Goal: Information Seeking & Learning: Learn about a topic

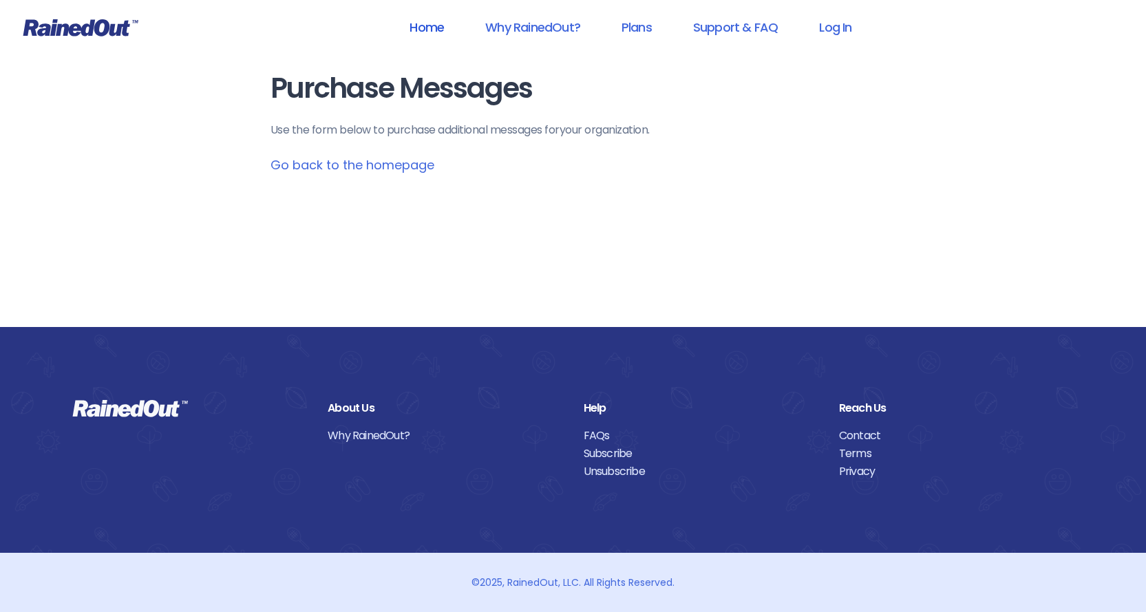
click at [415, 27] on link "Home" at bounding box center [426, 27] width 70 height 31
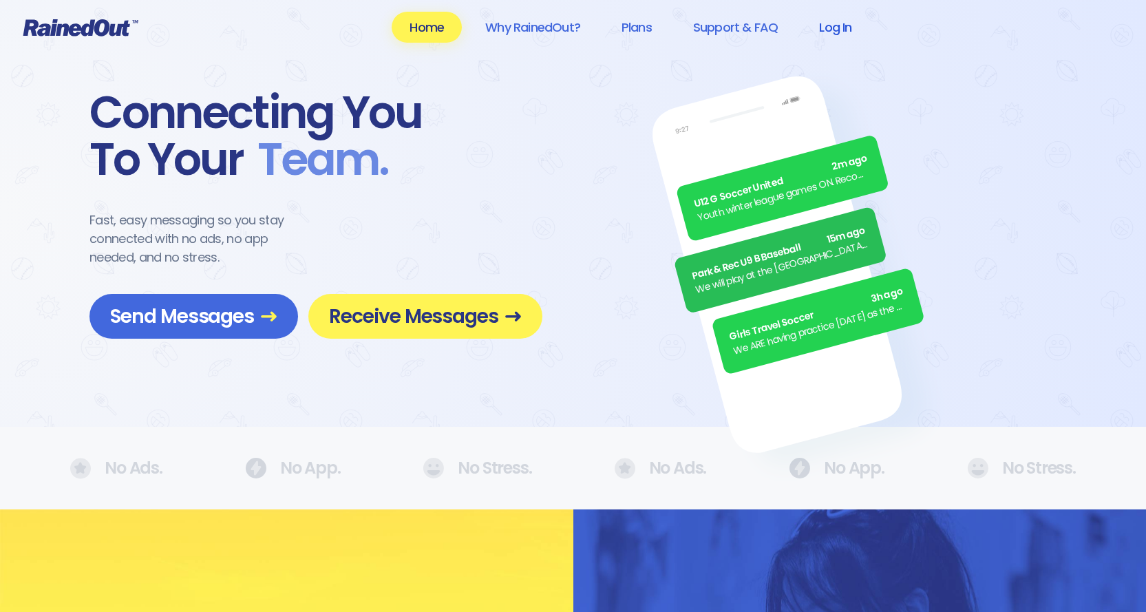
click at [846, 25] on link "Log In" at bounding box center [835, 27] width 68 height 31
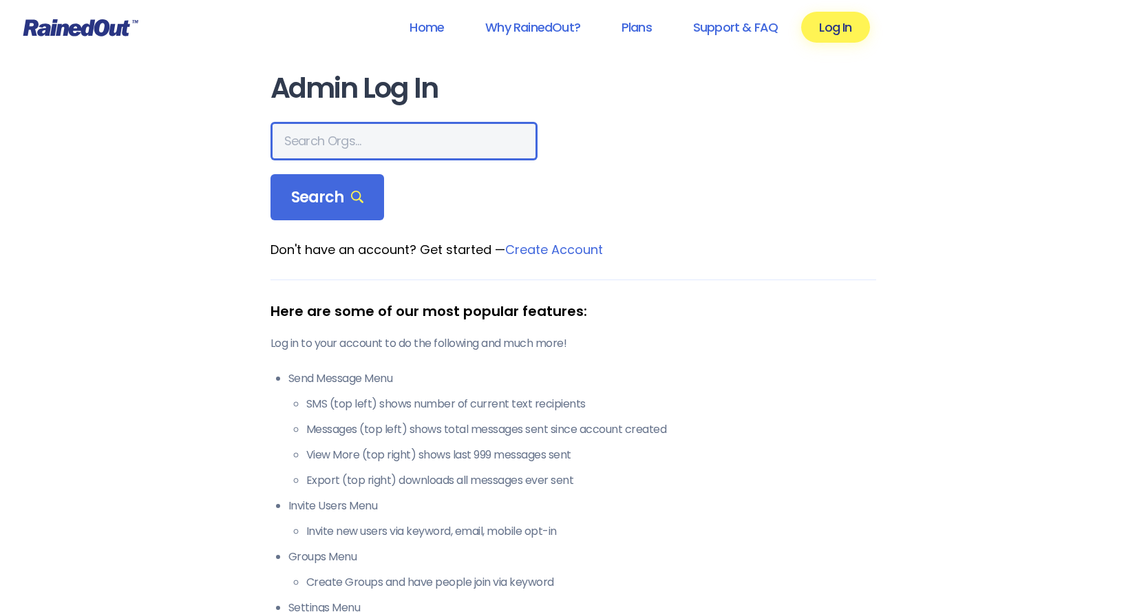
click at [334, 149] on input "text" at bounding box center [403, 141] width 267 height 39
type input "s"
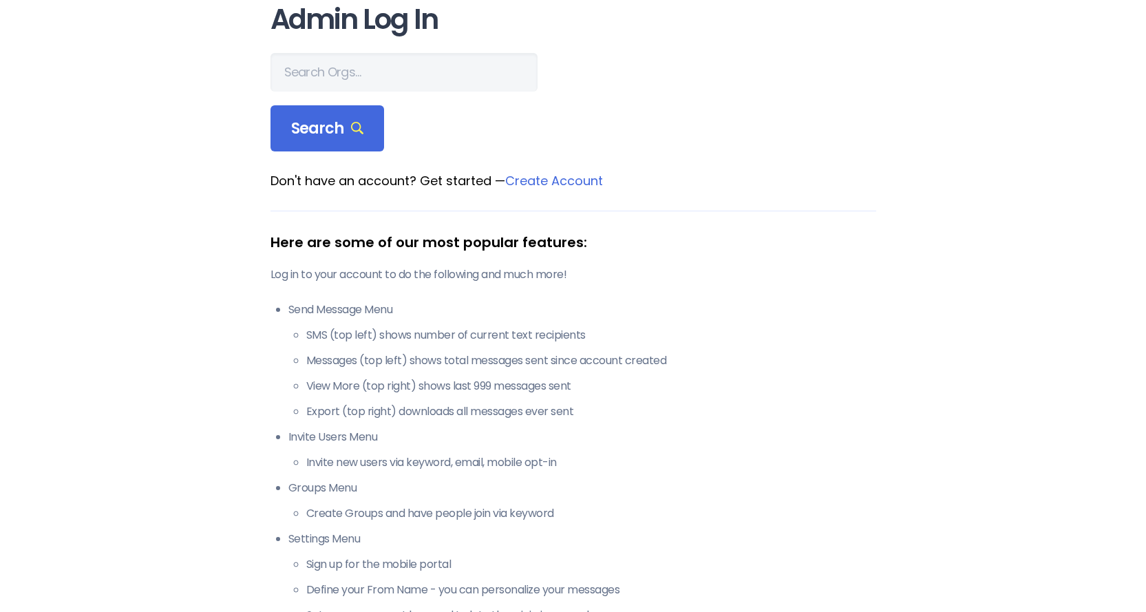
click at [574, 183] on link "Create Account" at bounding box center [554, 180] width 98 height 17
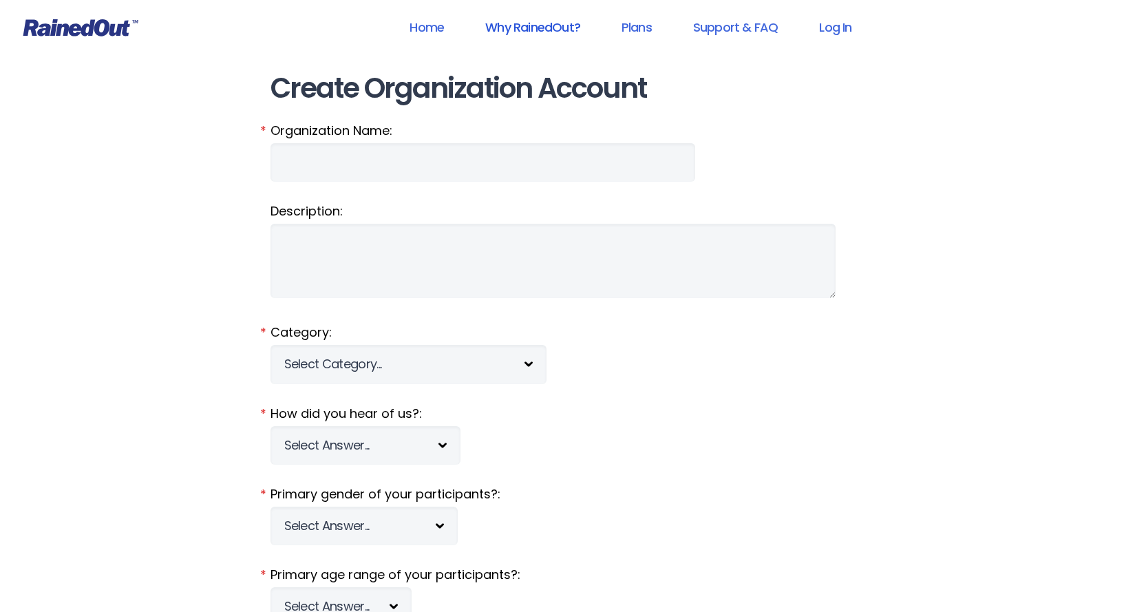
click at [555, 29] on link "Why RainedOut?" at bounding box center [532, 27] width 131 height 31
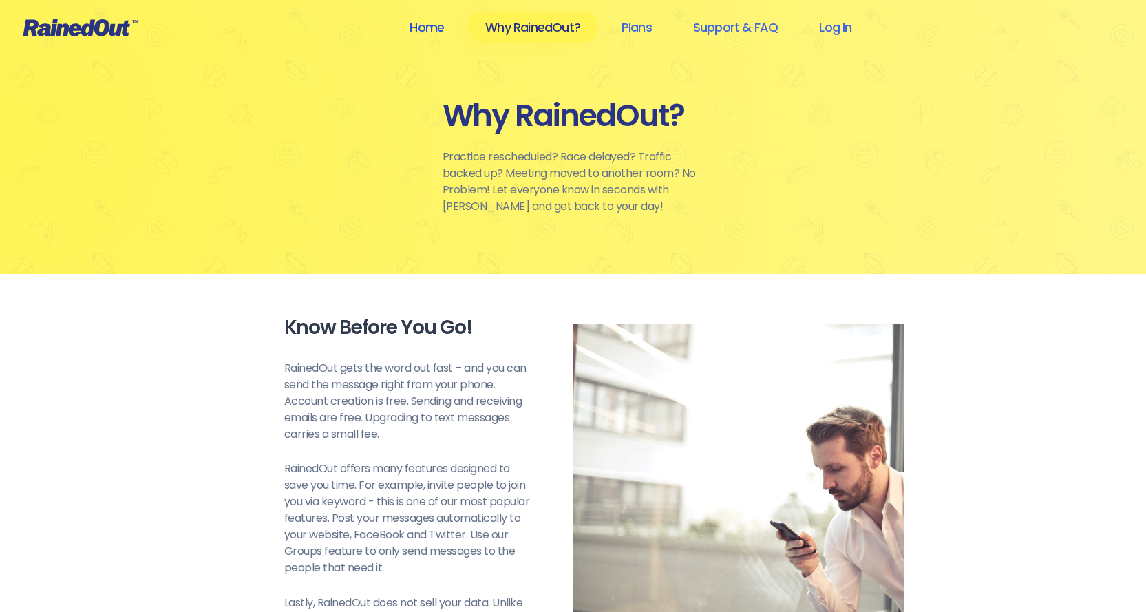
click at [420, 22] on link "Home" at bounding box center [426, 27] width 70 height 31
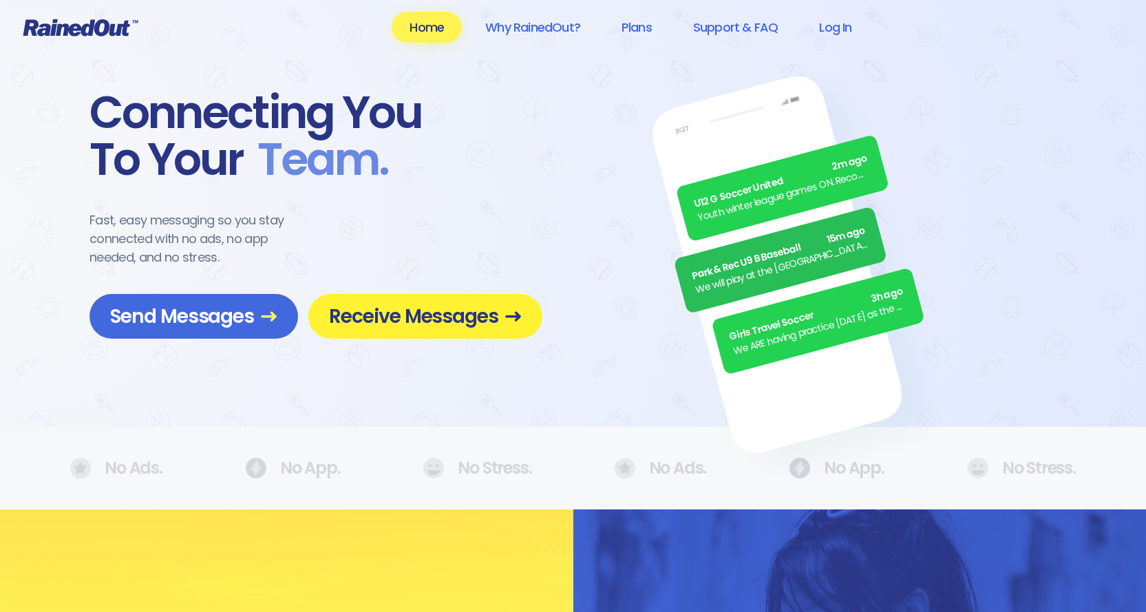
click at [413, 312] on span "Receive Messages" at bounding box center [425, 316] width 193 height 24
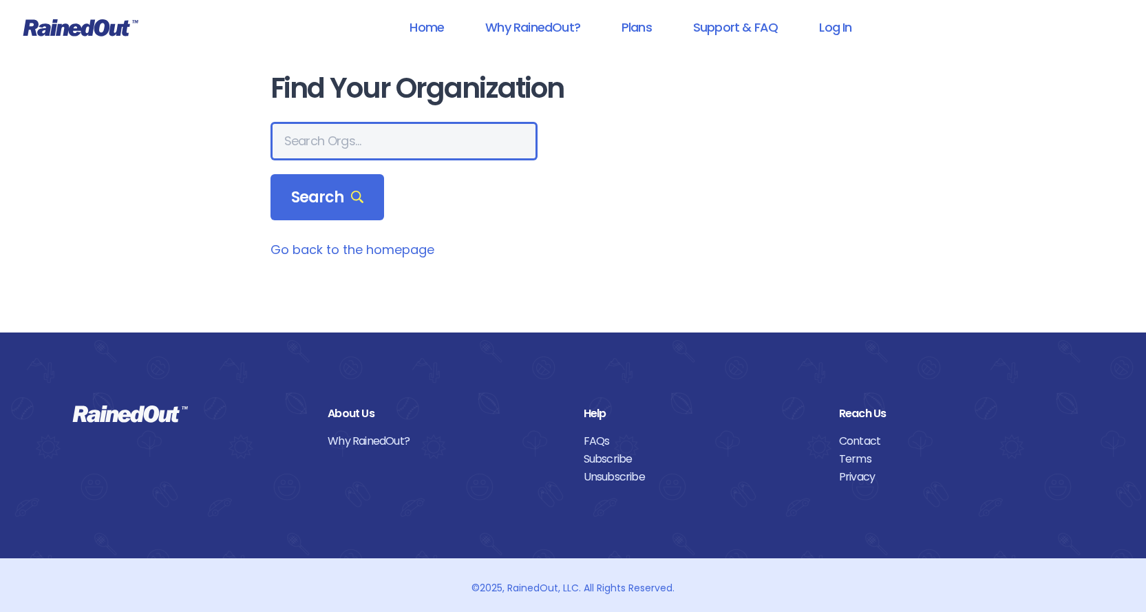
click at [398, 138] on input "text" at bounding box center [403, 141] width 267 height 39
type input "seacoast charter school"
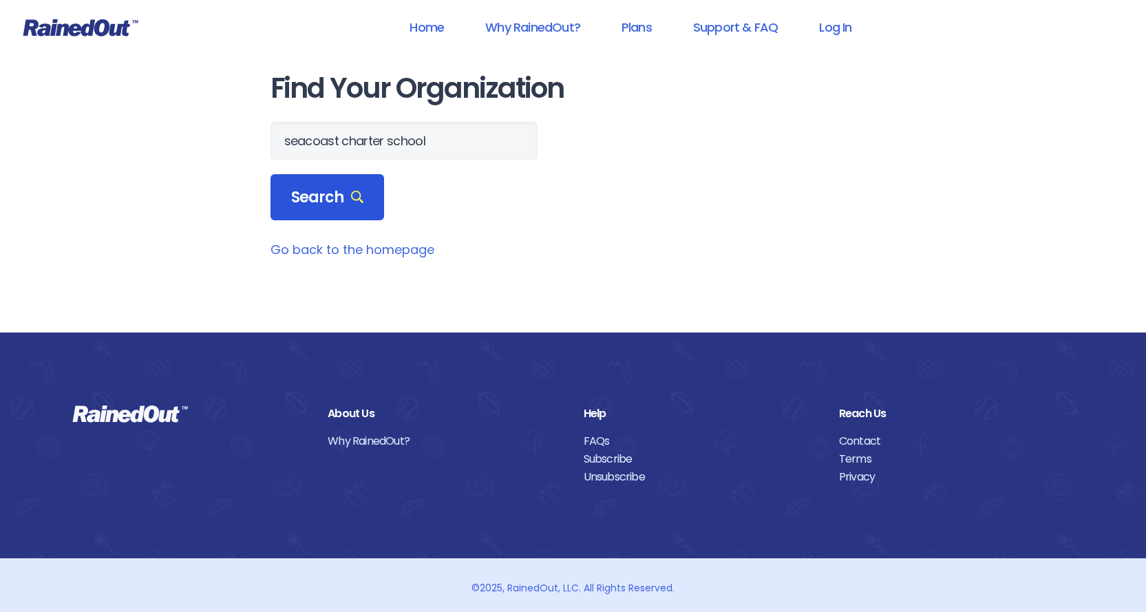
click at [341, 195] on span "Search" at bounding box center [327, 197] width 73 height 19
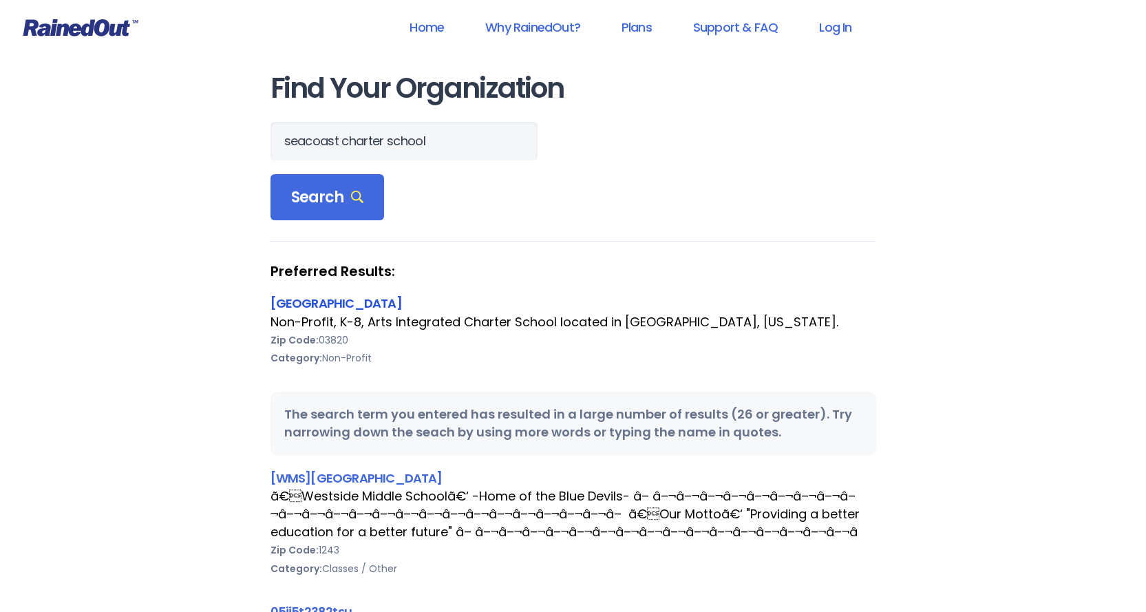
click at [387, 300] on link "[GEOGRAPHIC_DATA]" at bounding box center [335, 302] width 131 height 17
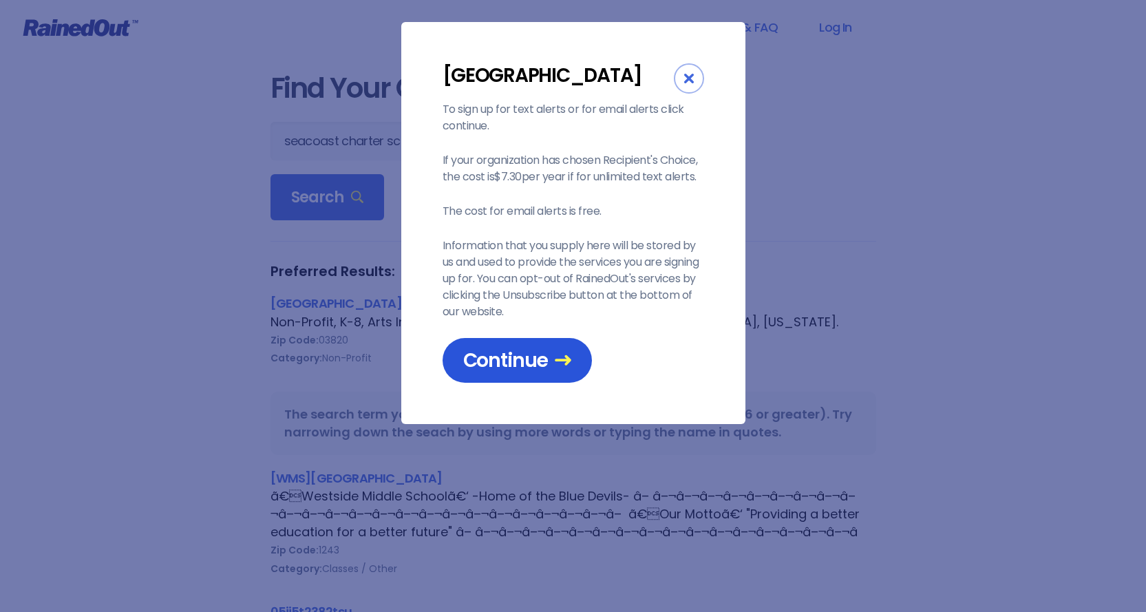
click at [543, 360] on span "Continue" at bounding box center [517, 360] width 108 height 24
